Goal: Information Seeking & Learning: Learn about a topic

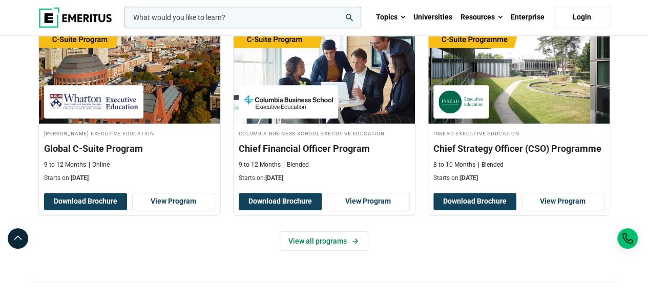
scroll to position [461, 0]
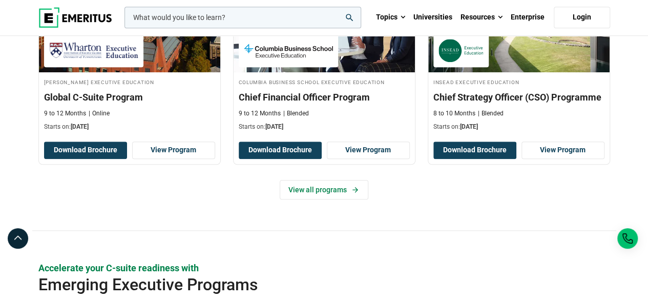
click at [357, 214] on div "Elevate your C-suite leadership with Senior Executive Programs [PERSON_NAME] Ex…" at bounding box center [324, 77] width 584 height 305
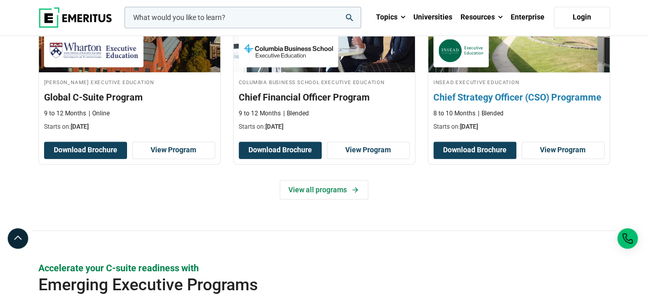
click at [547, 94] on h3 "Chief Strategy Officer (CSO) Programme" at bounding box center [518, 97] width 171 height 13
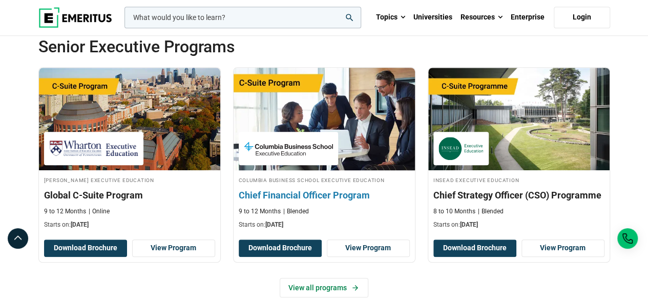
scroll to position [307, 0]
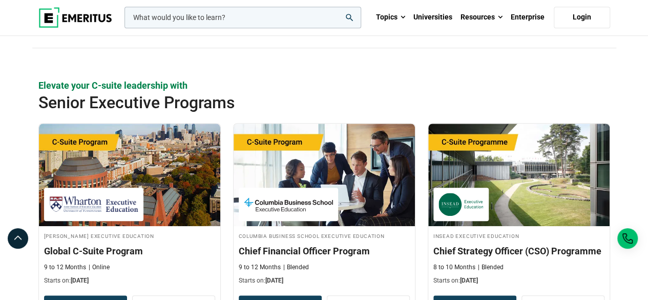
click at [157, 103] on h2 "Senior Executive Programs" at bounding box center [295, 102] width 514 height 20
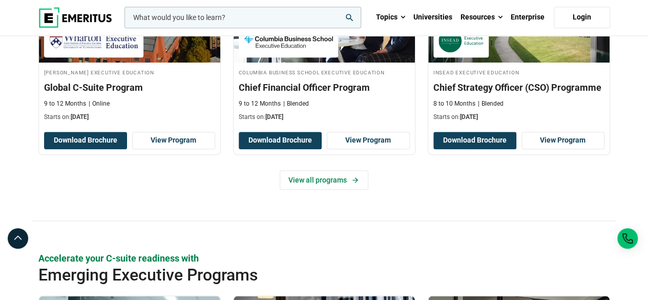
scroll to position [564, 0]
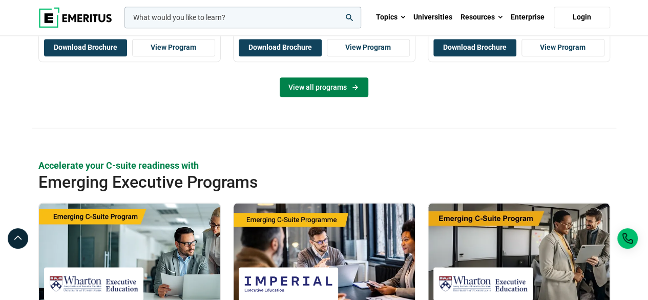
click at [343, 86] on link "View all programs" at bounding box center [324, 86] width 89 height 19
